Goal: Transaction & Acquisition: Purchase product/service

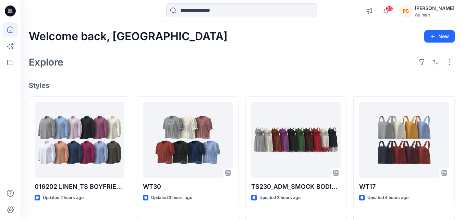
scroll to position [2, 0]
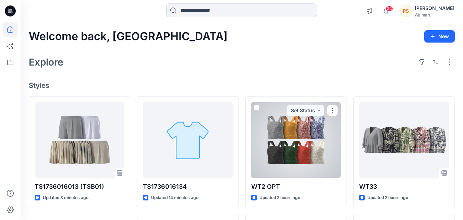
scroll to position [34, 0]
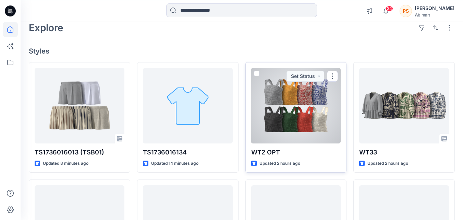
click at [301, 133] on div at bounding box center [296, 105] width 90 height 75
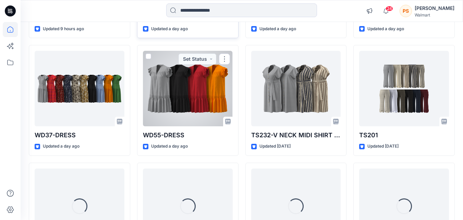
scroll to position [641, 0]
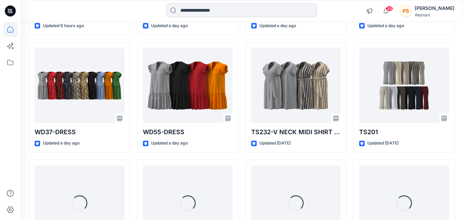
click at [200, 14] on input at bounding box center [241, 10] width 151 height 14
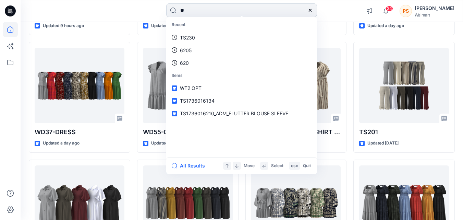
type input "***"
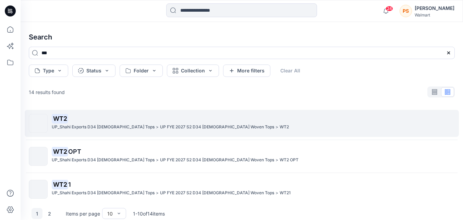
click at [140, 132] on div "WT2 UP_Shahi Exports D34 Ladies Tops > UP FYE 2027 S2 D34 Ladies Woven Tops > W…" at bounding box center [253, 123] width 402 height 19
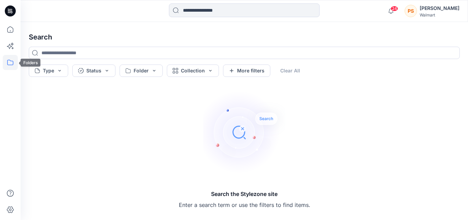
click at [7, 64] on icon at bounding box center [10, 62] width 15 height 15
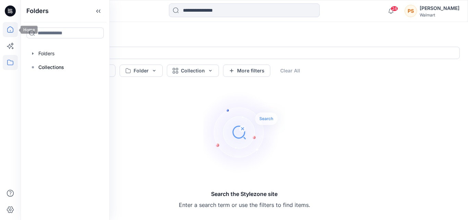
click at [10, 28] on icon at bounding box center [10, 29] width 15 height 15
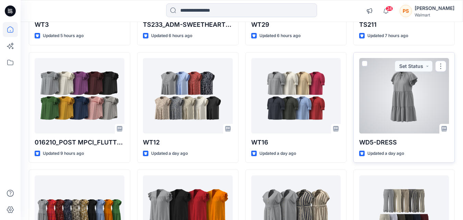
scroll to position [514, 0]
